Goal: Task Accomplishment & Management: Complete application form

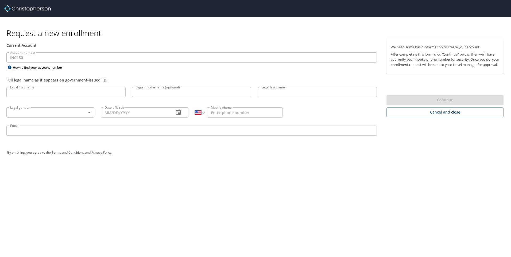
select select "US"
click at [62, 95] on input "Legal first name" at bounding box center [65, 92] width 119 height 10
type input "[PERSON_NAME]"
type input "[PHONE_NUMBER]"
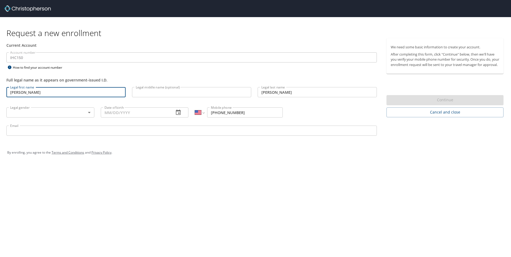
type input "[PERSON_NAME][EMAIL_ADDRESS][PERSON_NAME][DOMAIN_NAME]"
click at [83, 112] on body "Request a new enrollment Current Account Account number IHC150 Account number H…" at bounding box center [255, 128] width 511 height 257
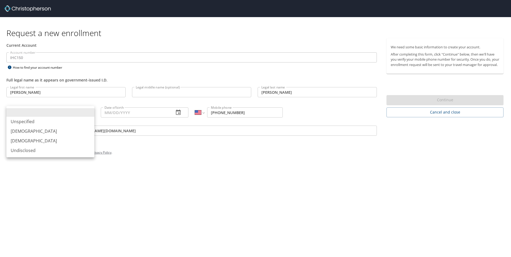
click at [47, 131] on li "[DEMOGRAPHIC_DATA]" at bounding box center [50, 132] width 88 height 10
type input "[DEMOGRAPHIC_DATA]"
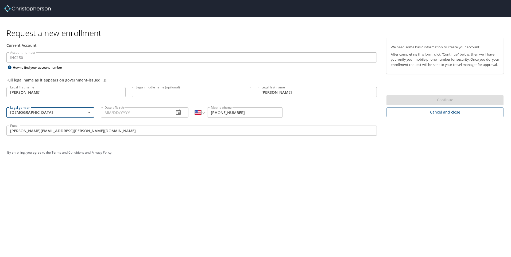
click at [136, 114] on input "Date of birth" at bounding box center [135, 113] width 69 height 10
type input "[DATE]"
type input "[PERSON_NAME]"
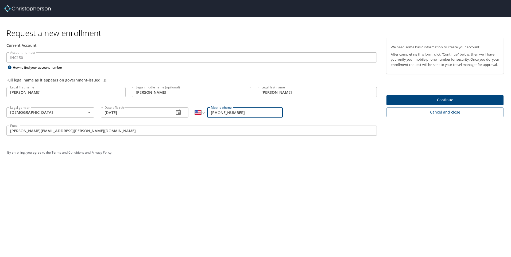
drag, startPoint x: 246, startPoint y: 112, endPoint x: 192, endPoint y: 114, distance: 54.6
click at [192, 114] on div "International [GEOGRAPHIC_DATA] [GEOGRAPHIC_DATA] [GEOGRAPHIC_DATA] [GEOGRAPHIC…" at bounding box center [239, 112] width 94 height 20
type input "[PHONE_NUMBER]"
click at [186, 127] on input "[PERSON_NAME][EMAIL_ADDRESS][PERSON_NAME][DOMAIN_NAME]" at bounding box center [191, 131] width 371 height 10
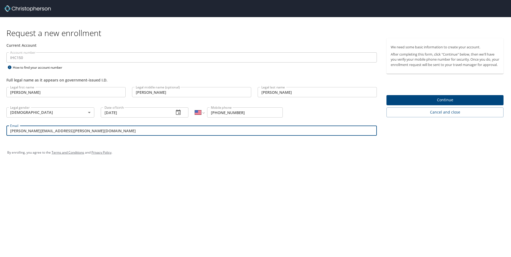
click at [228, 166] on div "Request a new enrollment Current Account Account number IHC150 Account number H…" at bounding box center [255, 128] width 511 height 257
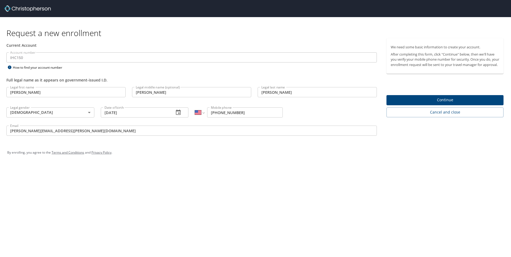
click at [424, 104] on span "Continue" at bounding box center [445, 100] width 109 height 7
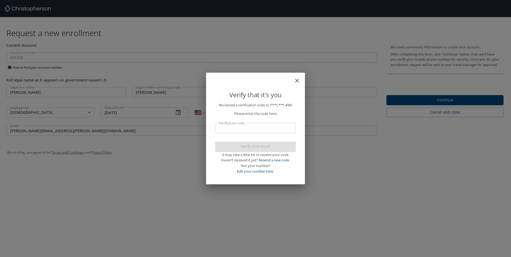
click at [261, 129] on input "Verification code" at bounding box center [255, 128] width 81 height 10
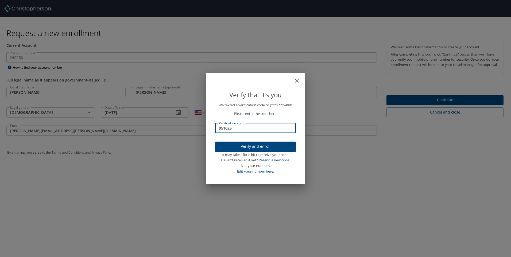
type input "951025"
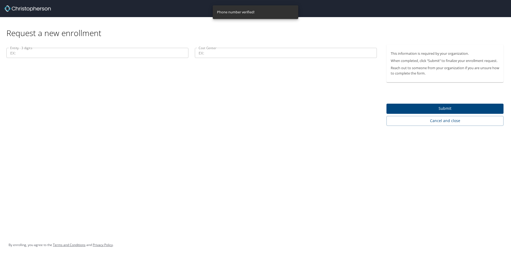
click at [71, 56] on input "Entity - 3 digits" at bounding box center [97, 53] width 182 height 10
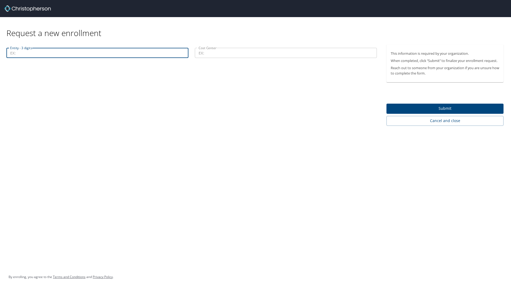
click at [49, 54] on input "Entity - 3 digits" at bounding box center [97, 53] width 182 height 10
type input "00205"
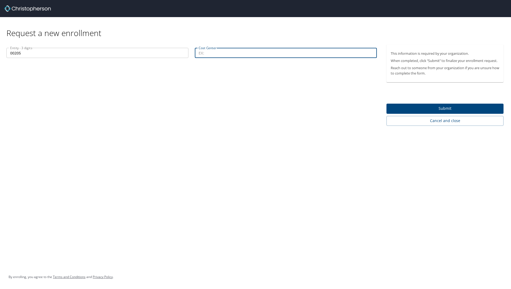
click at [215, 55] on input "Cost Center" at bounding box center [286, 53] width 182 height 10
type input "71206"
click at [446, 109] on span "Submit" at bounding box center [445, 108] width 109 height 7
